Goal: Navigation & Orientation: Find specific page/section

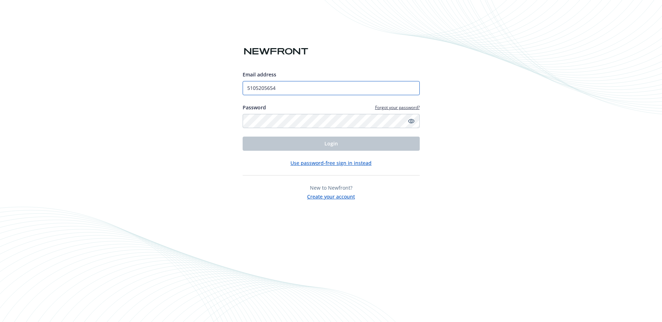
click at [310, 90] on input "5105205654" at bounding box center [331, 88] width 177 height 14
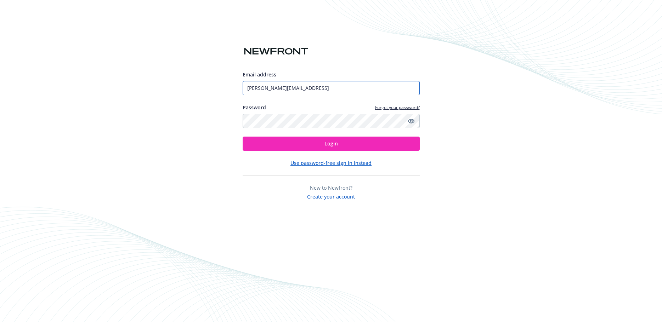
click at [336, 87] on input "[PERSON_NAME][EMAIL_ADDRESS]" at bounding box center [331, 88] width 177 height 14
type input "[PERSON_NAME][EMAIL_ADDRESS][DOMAIN_NAME]"
click at [335, 145] on span "Login" at bounding box center [330, 143] width 13 height 7
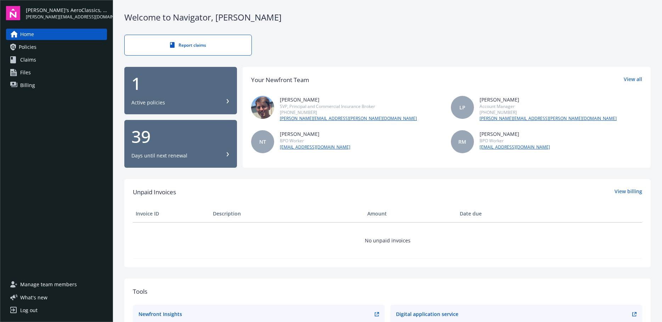
click at [34, 49] on span "Policies" at bounding box center [28, 46] width 18 height 11
